Goal: Check status: Check status

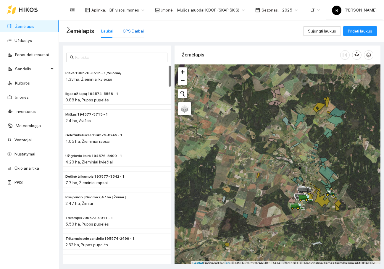
click at [136, 30] on div "GPS Darbai" at bounding box center [133, 31] width 21 height 7
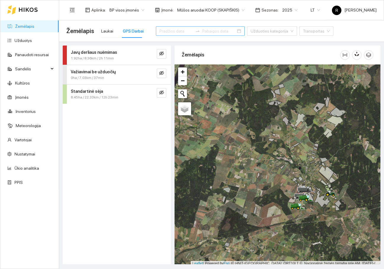
click at [160, 32] on input at bounding box center [176, 31] width 33 height 7
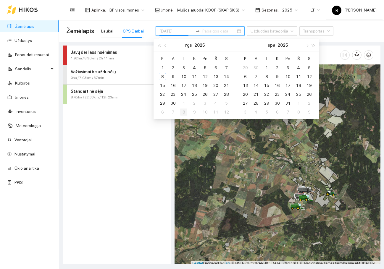
type input "[DATE]"
click at [159, 47] on span "button" at bounding box center [159, 45] width 3 height 3
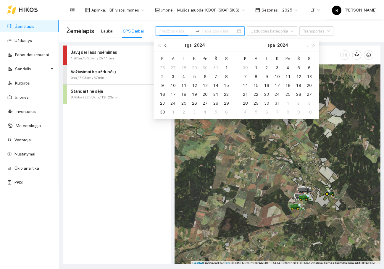
click at [166, 46] on span "button" at bounding box center [166, 45] width 3 height 3
click at [307, 44] on span "button" at bounding box center [307, 45] width 3 height 3
click at [312, 45] on span "button" at bounding box center [313, 45] width 3 height 3
click at [166, 45] on span "button" at bounding box center [166, 45] width 3 height 3
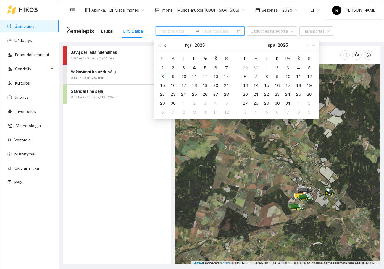
click at [166, 45] on span "button" at bounding box center [166, 45] width 3 height 3
click at [217, 103] on div "30" at bounding box center [215, 103] width 7 height 7
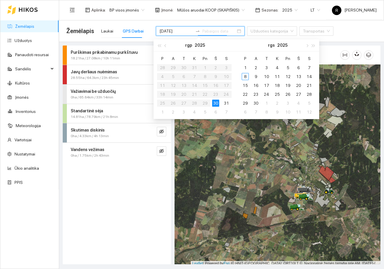
click at [93, 110] on strong "Standartinė sėja" at bounding box center [87, 111] width 32 height 5
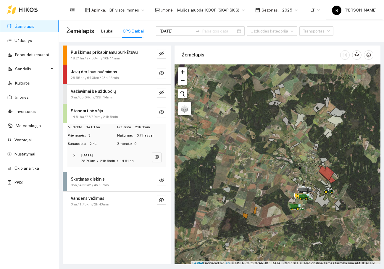
click at [74, 157] on icon "right" at bounding box center [74, 156] width 2 height 3
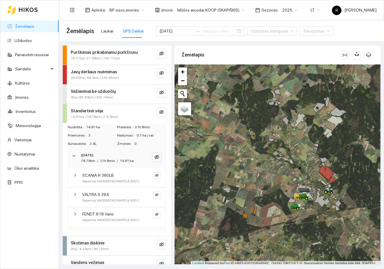
click at [75, 197] on icon "right" at bounding box center [75, 195] width 4 height 4
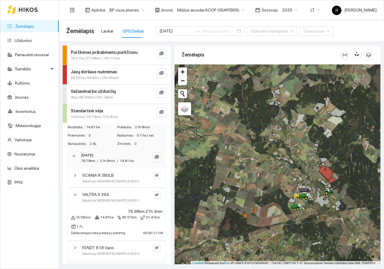
click at [121, 52] on strong "Purškimas prikabinamu purkštuvu" at bounding box center [104, 52] width 67 height 5
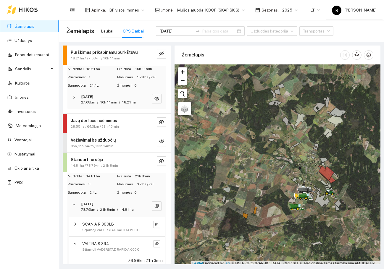
click at [73, 94] on div at bounding box center [75, 97] width 7 height 7
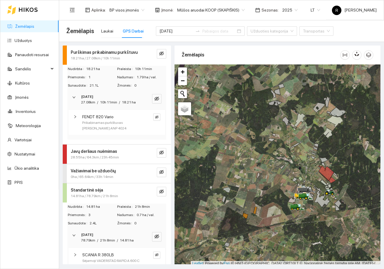
click at [74, 119] on icon "right" at bounding box center [75, 117] width 4 height 4
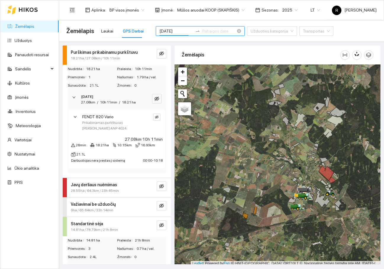
click at [181, 32] on input "[DATE]" at bounding box center [176, 31] width 33 height 7
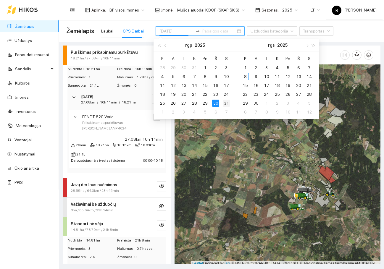
type input "[DATE]"
click at [227, 101] on div "31" at bounding box center [226, 103] width 7 height 7
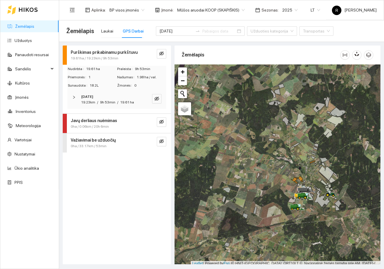
click at [73, 96] on icon "right" at bounding box center [74, 98] width 4 height 4
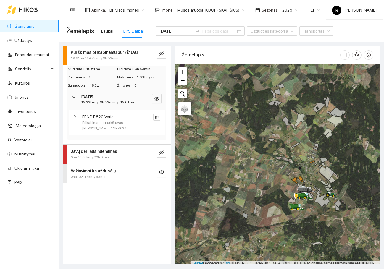
click at [76, 115] on icon "right" at bounding box center [75, 117] width 4 height 4
